Goal: Check status: Check status

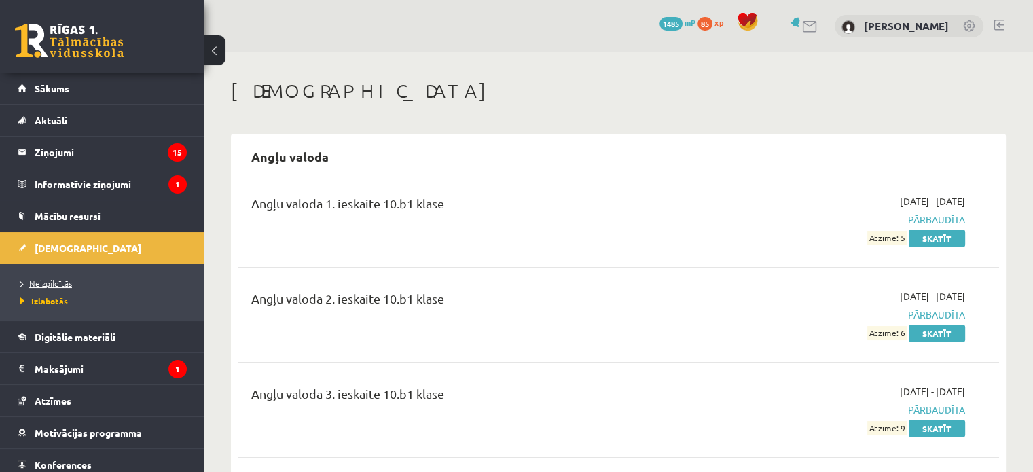
click at [52, 287] on span "Neizpildītās" at bounding box center [46, 283] width 52 height 11
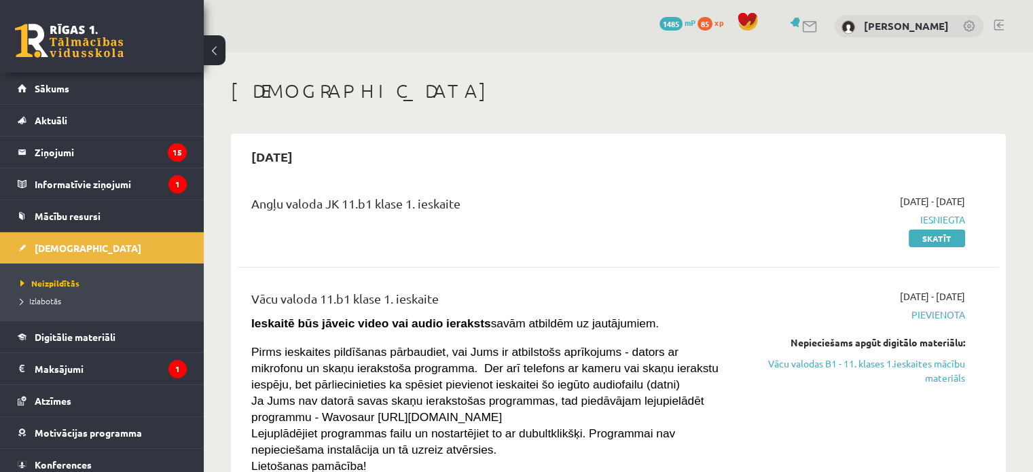
scroll to position [136, 0]
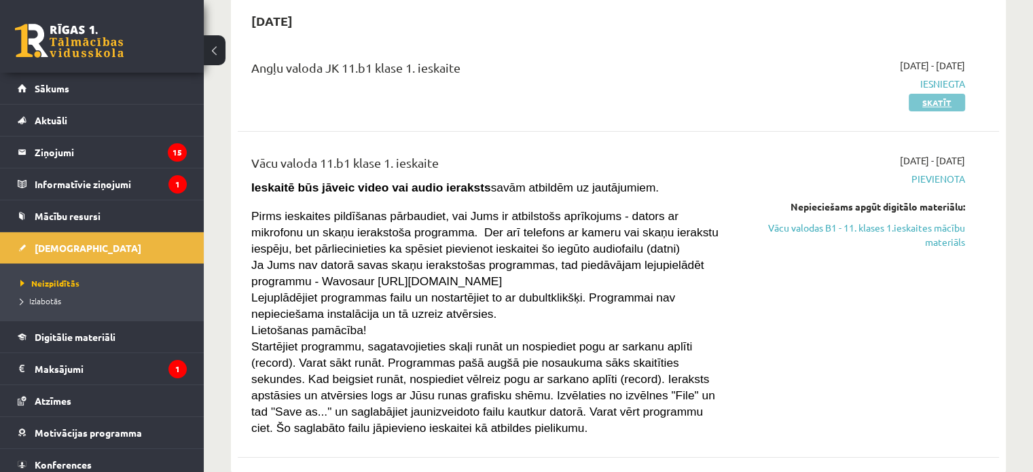
click at [946, 100] on link "Skatīt" at bounding box center [936, 103] width 56 height 18
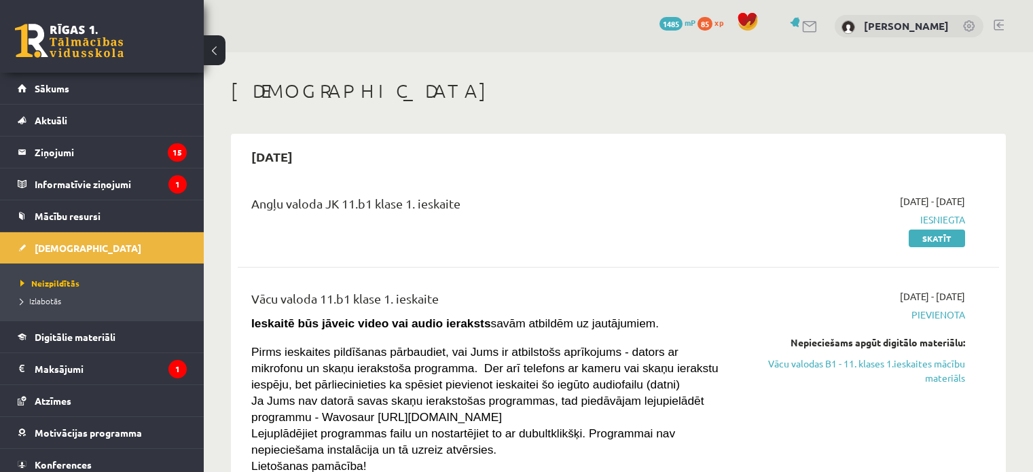
scroll to position [136, 0]
